Goal: Information Seeking & Learning: Learn about a topic

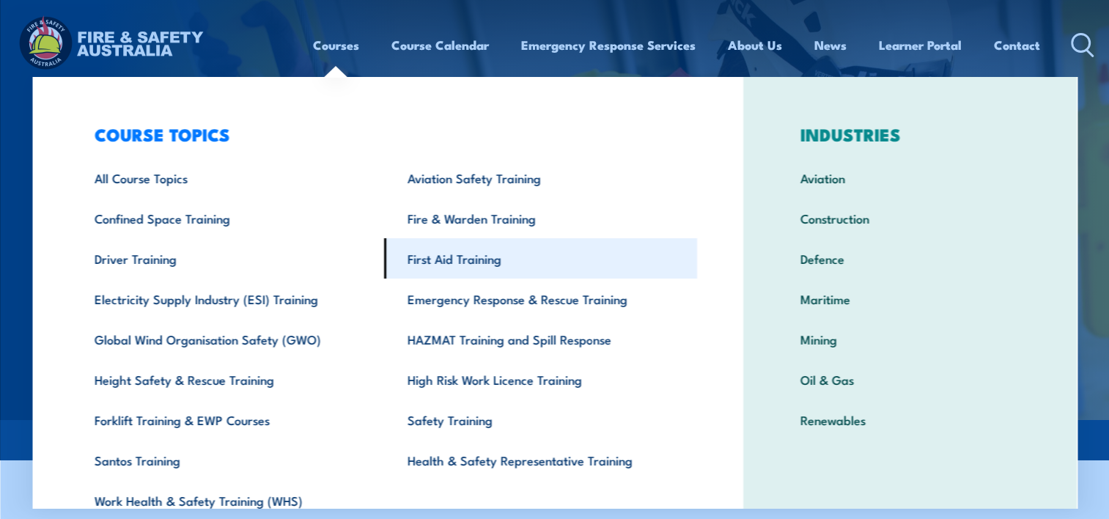
click at [471, 268] on link "First Aid Training" at bounding box center [540, 258] width 313 height 40
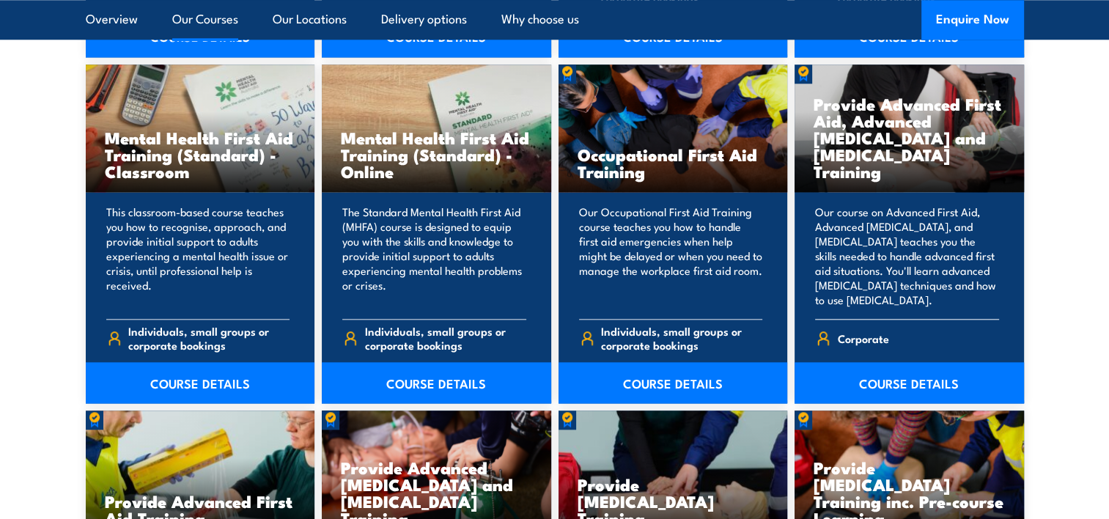
scroll to position [1539, 0]
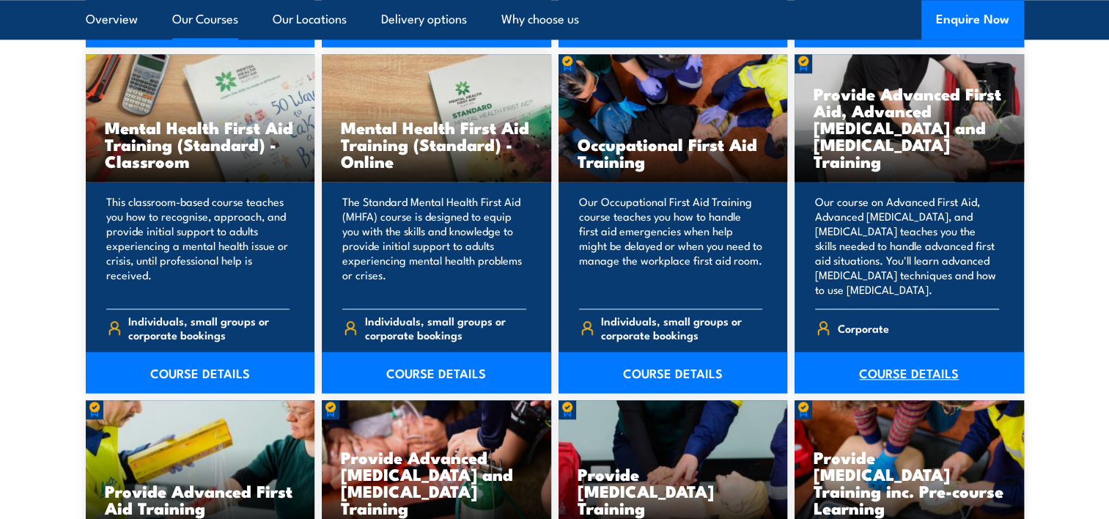
click at [932, 369] on link "COURSE DETAILS" at bounding box center [909, 372] width 229 height 41
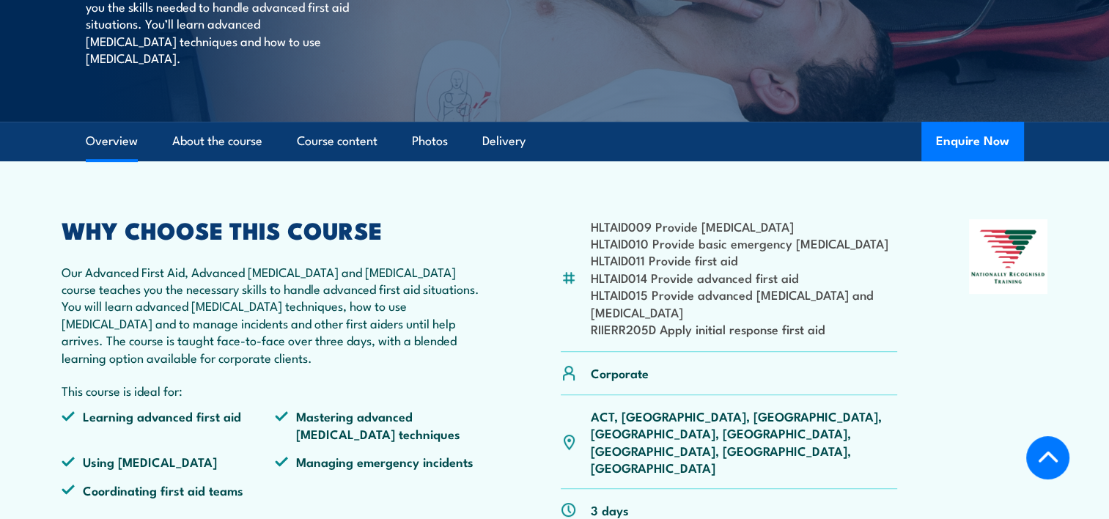
scroll to position [503, 0]
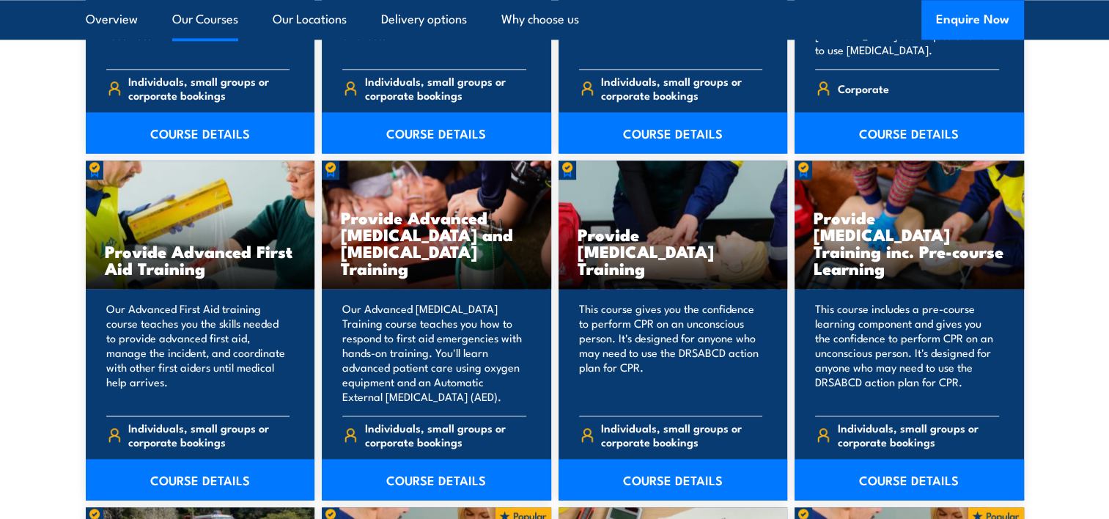
scroll to position [1906, 0]
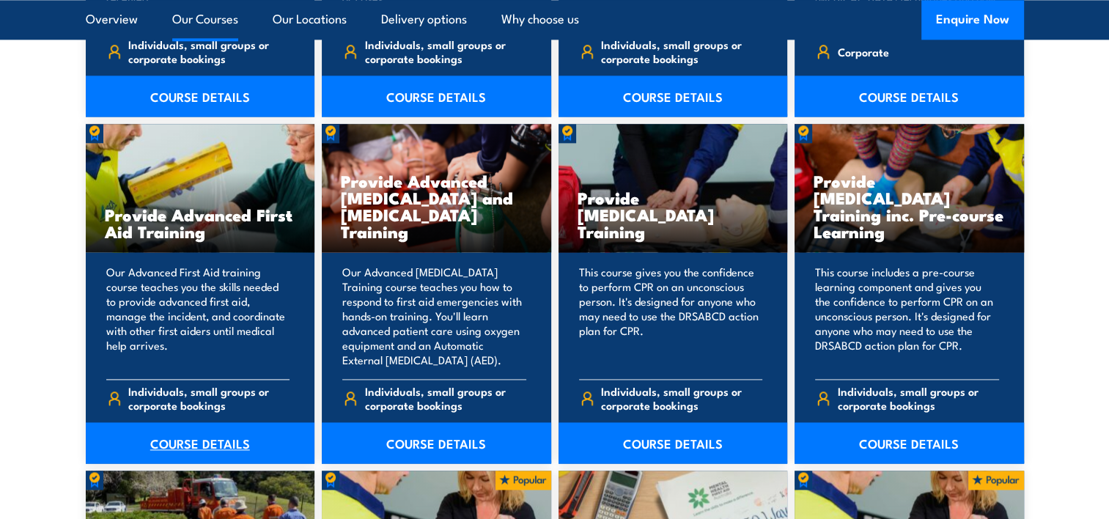
click at [185, 435] on link "COURSE DETAILS" at bounding box center [200, 442] width 229 height 41
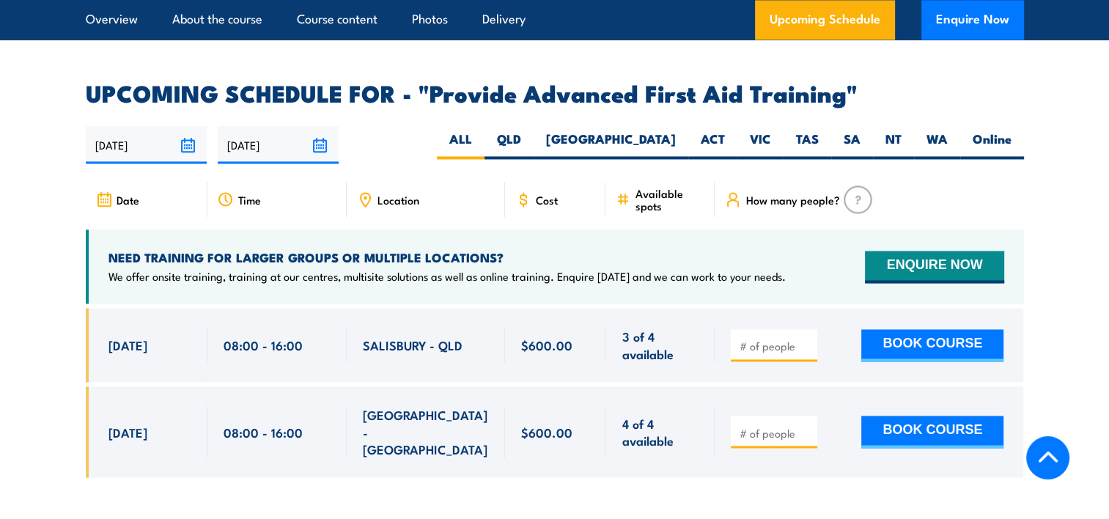
scroll to position [2272, 0]
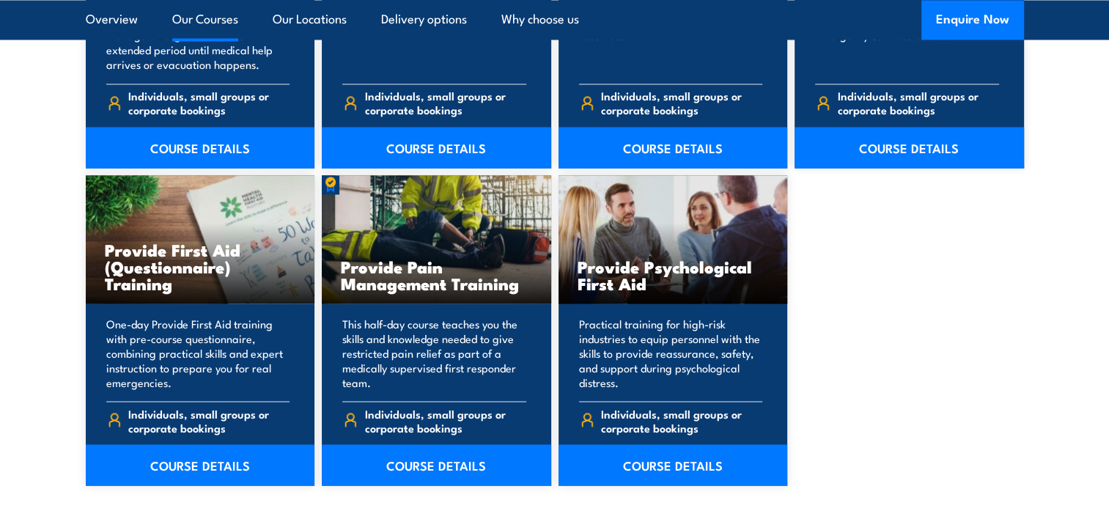
scroll to position [2565, 0]
